Goal: Navigation & Orientation: Find specific page/section

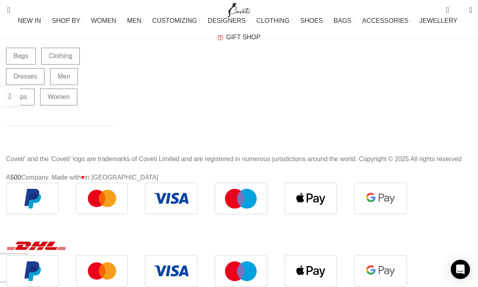
scroll to position [11768, 0]
